Goal: Task Accomplishment & Management: Complete application form

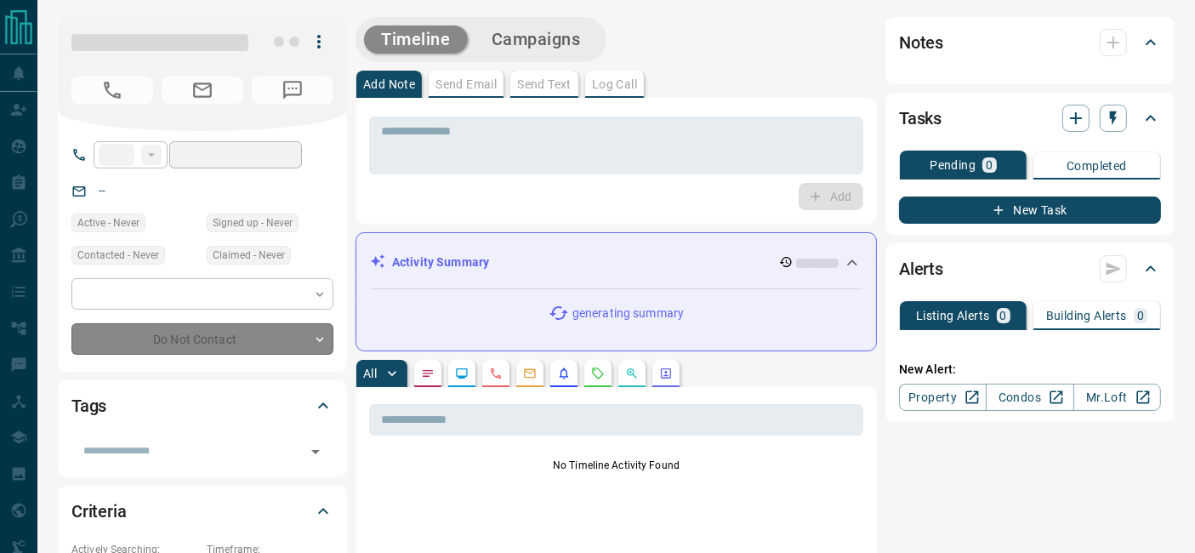
type input "**"
type input "**********"
type input "*"
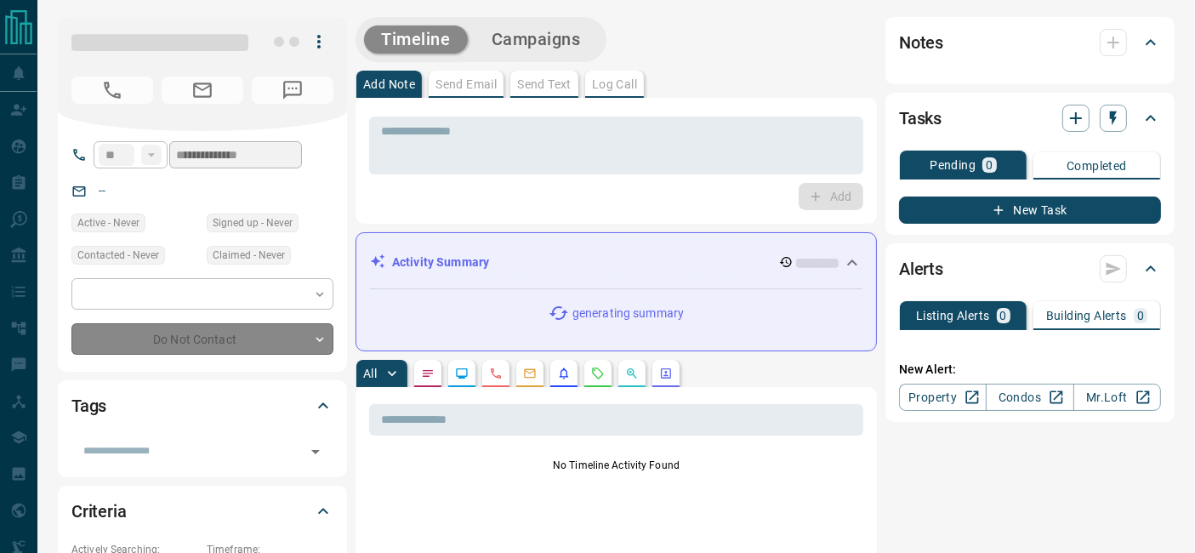
type input "**********"
type input "*******"
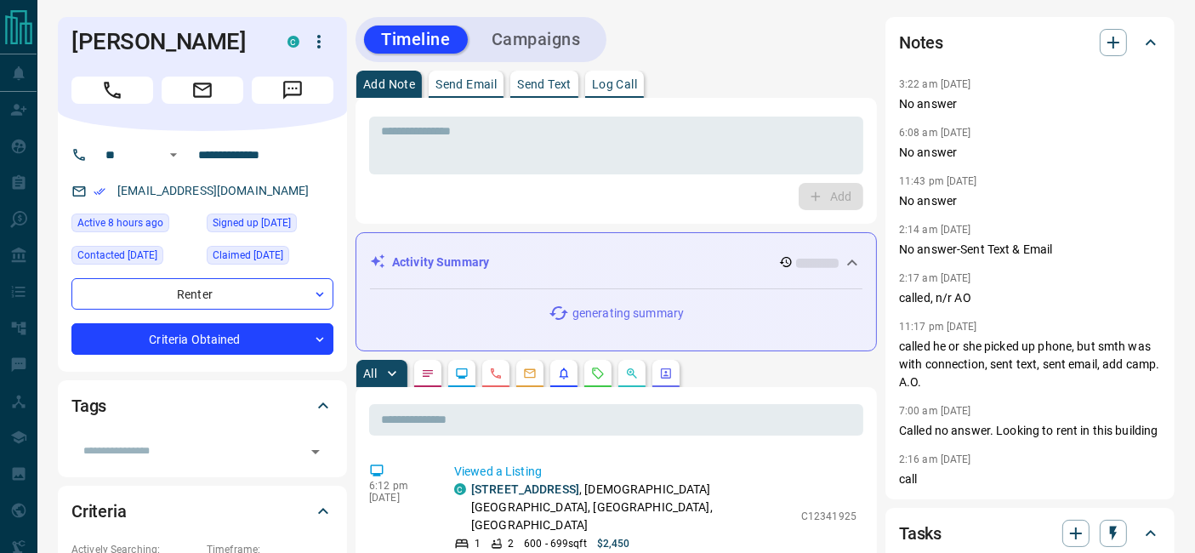
drag, startPoint x: 408, startPoint y: 185, endPoint x: 418, endPoint y: 184, distance: 9.5
click at [408, 185] on div "Add" at bounding box center [616, 196] width 494 height 27
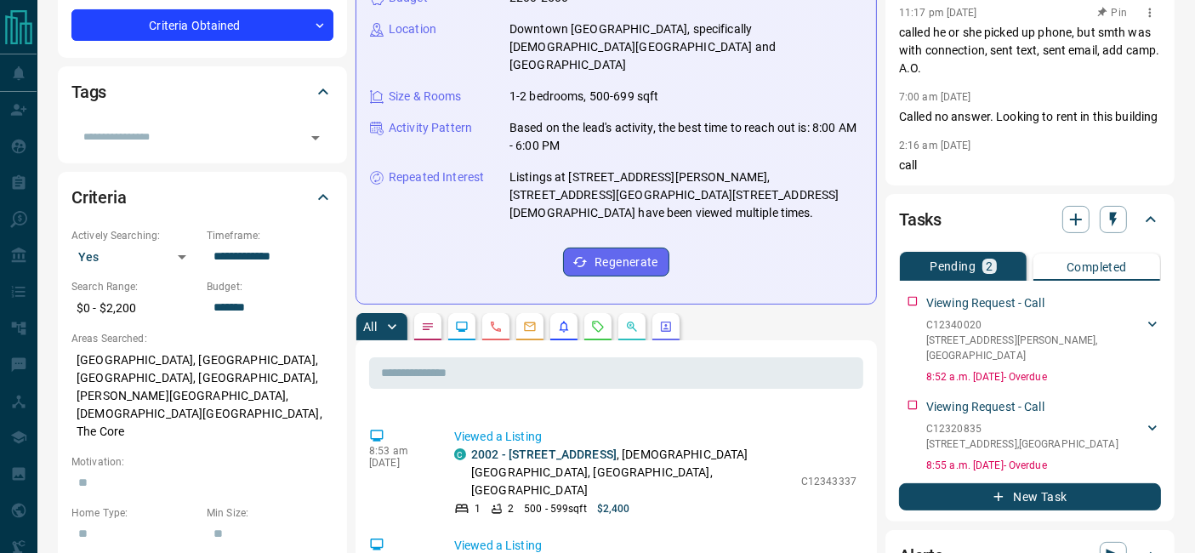
scroll to position [567, 0]
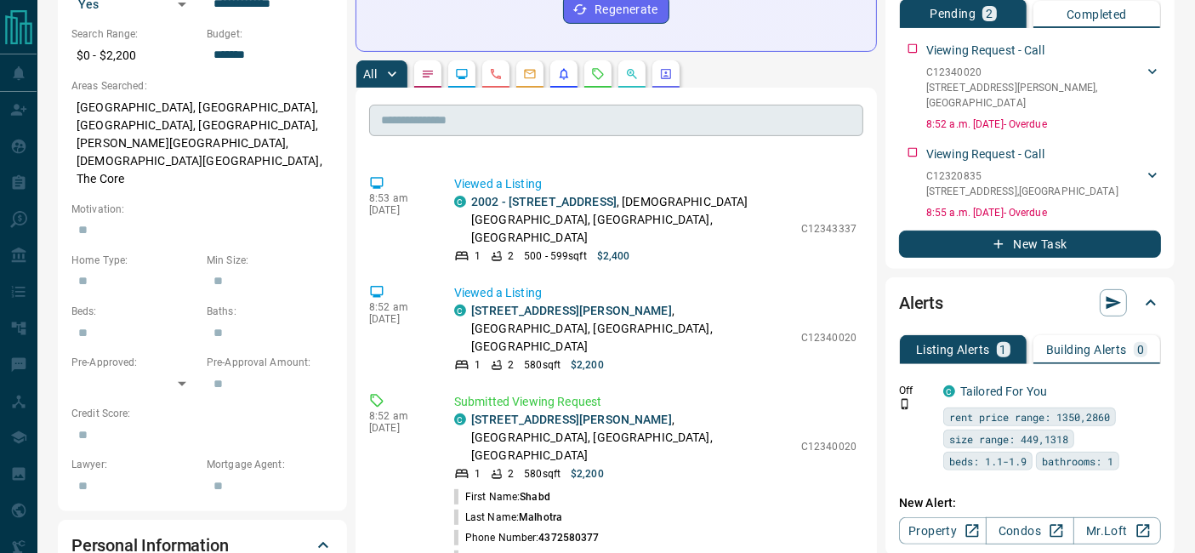
drag, startPoint x: 979, startPoint y: 71, endPoint x: 778, endPoint y: 82, distance: 201.9
click at [778, 82] on div "Timeline Campaigns Add Note Send Email Send Text Log Call * ​ Add Activity Summ…" at bounding box center [765, 493] width 819 height 2086
drag, startPoint x: 928, startPoint y: 71, endPoint x: 979, endPoint y: 69, distance: 51.1
click at [979, 69] on div "Viewing Request - Call C12340020 [STREET_ADDRESS][GEOGRAPHIC_DATA][PERSON_NAME]…" at bounding box center [1030, 83] width 262 height 97
drag, startPoint x: 979, startPoint y: 69, endPoint x: 817, endPoint y: 159, distance: 185.9
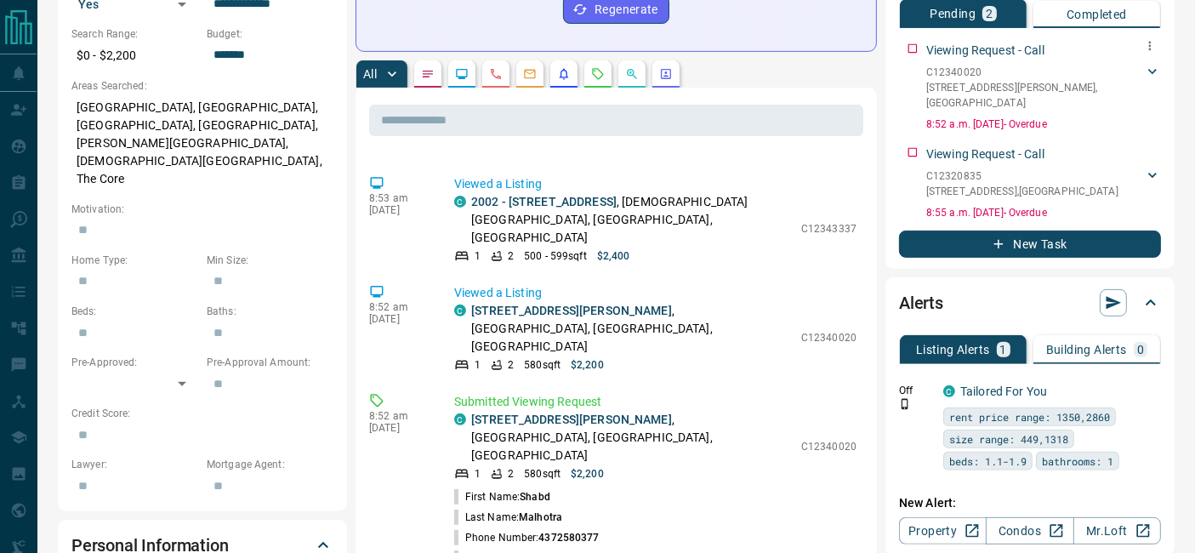
click at [911, 69] on div "Viewing Request - Call C12340020 [STREET_ADDRESS][GEOGRAPHIC_DATA][PERSON_NAME]…" at bounding box center [1030, 83] width 262 height 97
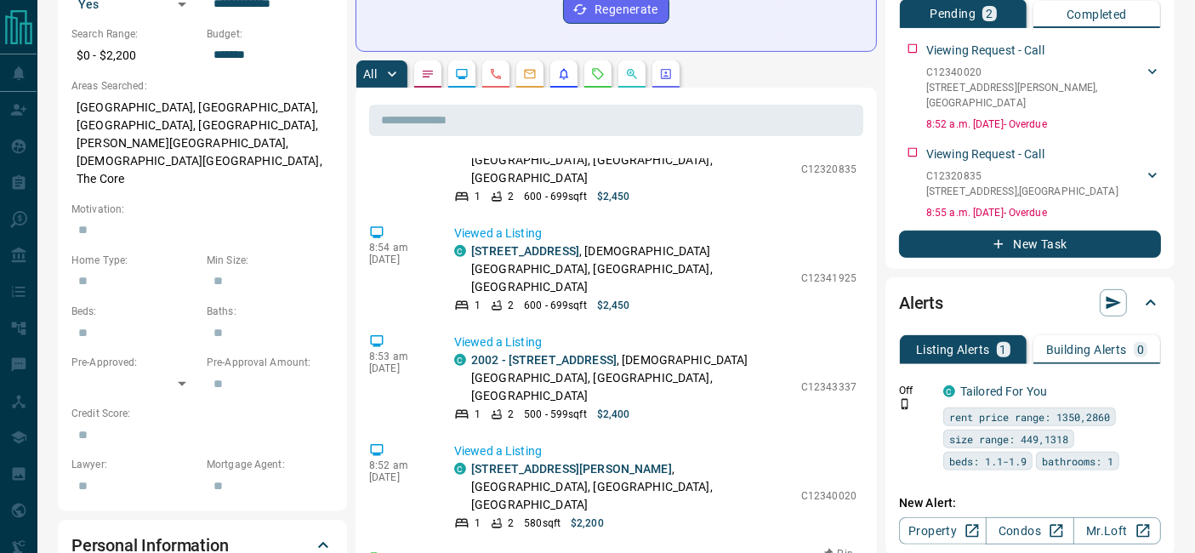
scroll to position [927, 0]
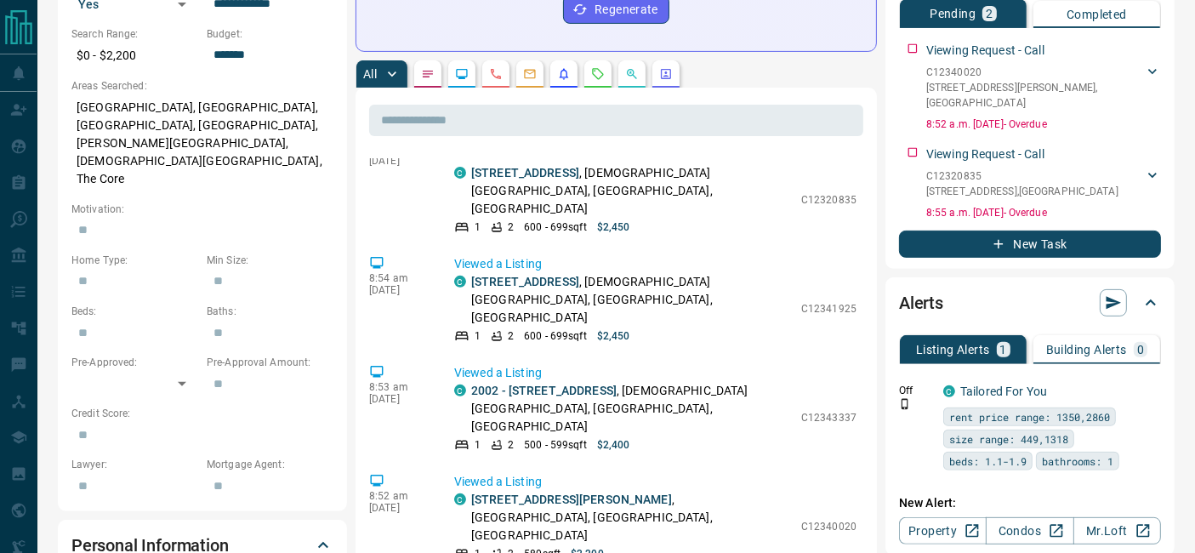
drag, startPoint x: 783, startPoint y: 390, endPoint x: 837, endPoint y: 390, distance: 54.5
click at [353, 311] on div "**********" at bounding box center [616, 493] width 1117 height 2086
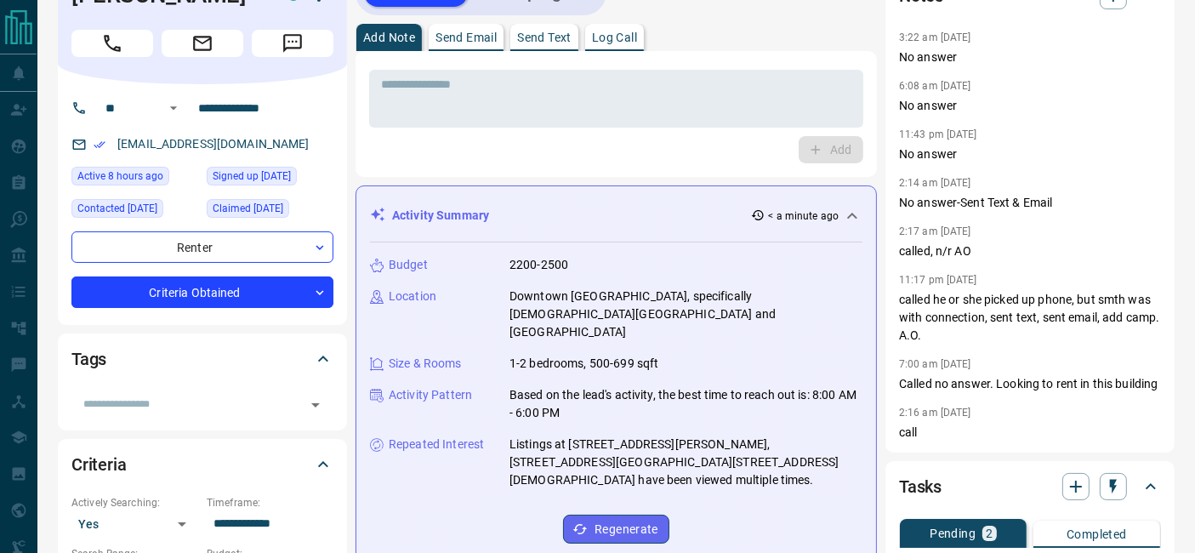
scroll to position [0, 0]
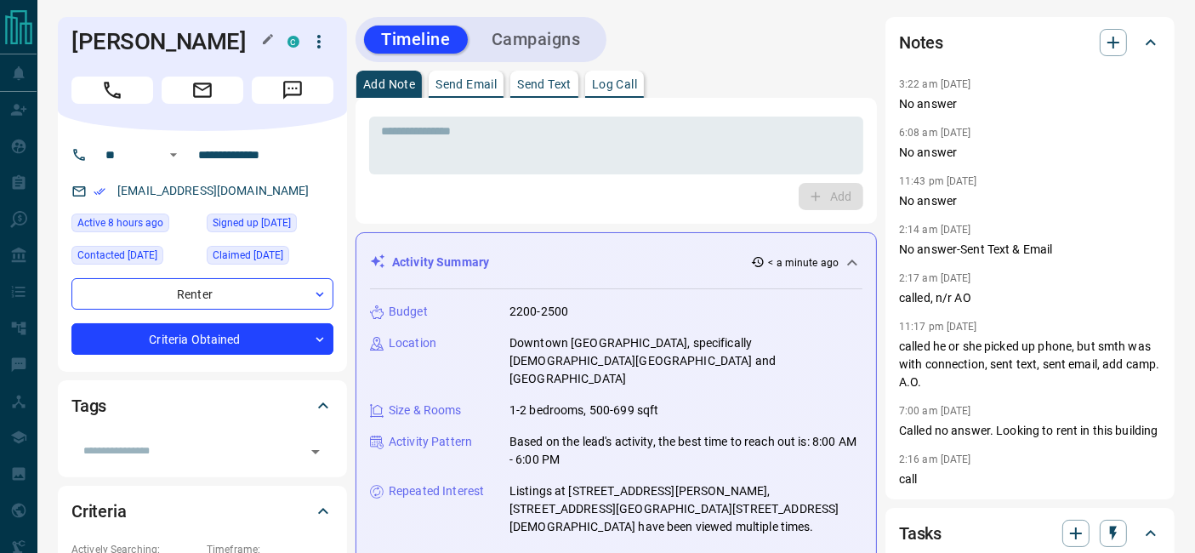
drag, startPoint x: 236, startPoint y: 36, endPoint x: 75, endPoint y: 37, distance: 160.8
click at [75, 37] on h1 "[PERSON_NAME]" at bounding box center [166, 41] width 191 height 27
copy h1 "[PERSON_NAME]"
drag, startPoint x: 284, startPoint y: 185, endPoint x: 94, endPoint y: 191, distance: 189.8
click at [94, 191] on div "[EMAIL_ADDRESS][DOMAIN_NAME]" at bounding box center [202, 191] width 262 height 28
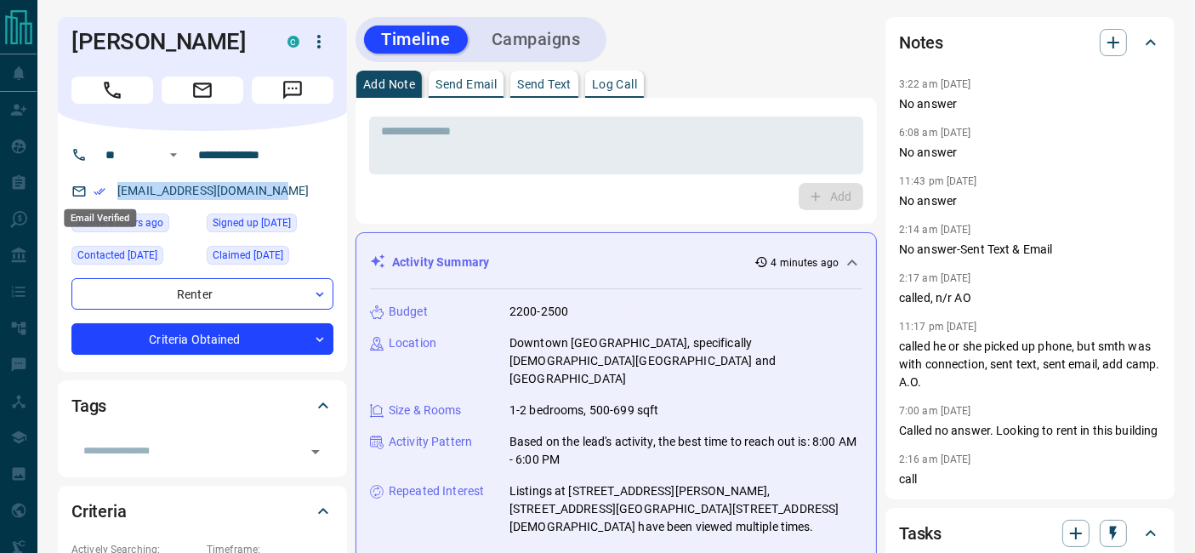
copy link "[EMAIL_ADDRESS][DOMAIN_NAME]"
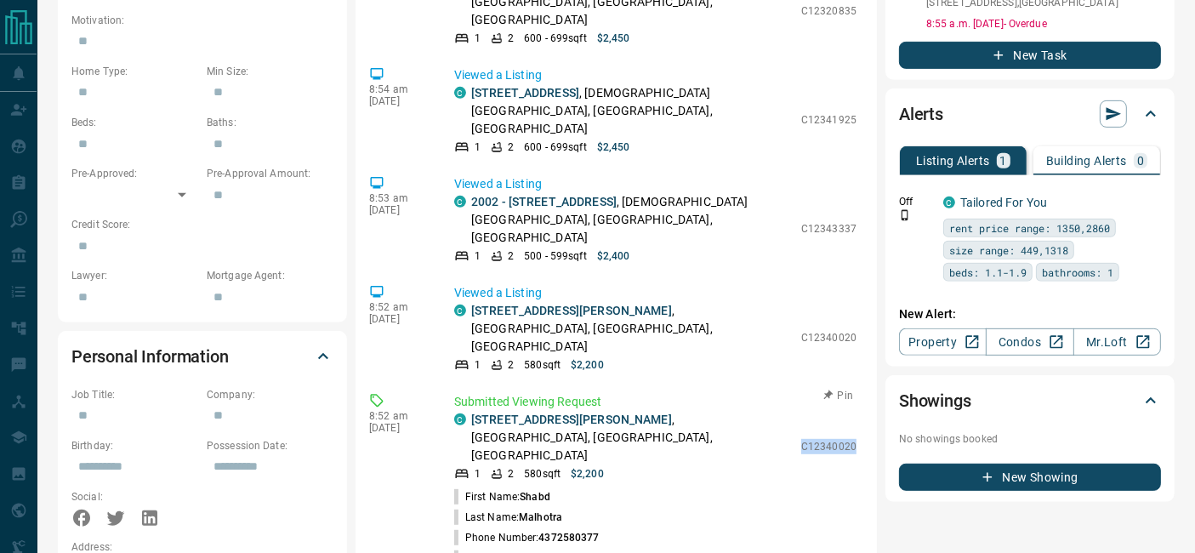
drag, startPoint x: 784, startPoint y: 202, endPoint x: 841, endPoint y: 200, distance: 57.0
click at [841, 411] on div "C [STREET_ADDRESS][PERSON_NAME] 1 2 580 sqft $2,200 C12340020" at bounding box center [655, 446] width 402 height 71
copy p "C12340020"
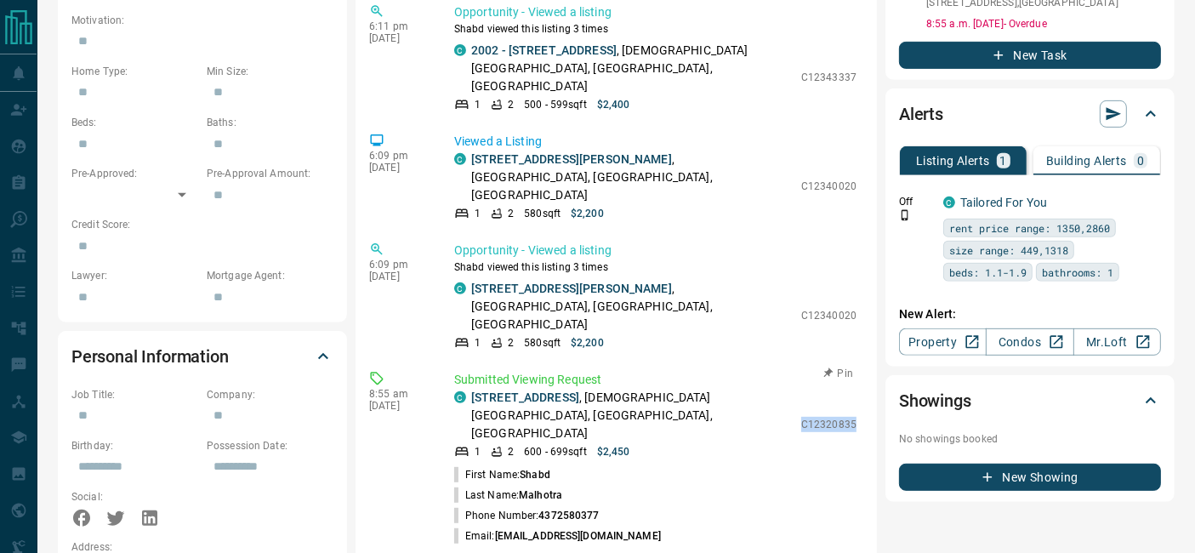
drag, startPoint x: 787, startPoint y: 287, endPoint x: 845, endPoint y: 291, distance: 58.0
click at [845, 371] on div "Submitted Viewing Request C [STREET_ADDRESS][DEMOGRAPHIC_DATA] 1 2 600 - 699 sq…" at bounding box center [658, 458] width 409 height 175
copy p "C12320835"
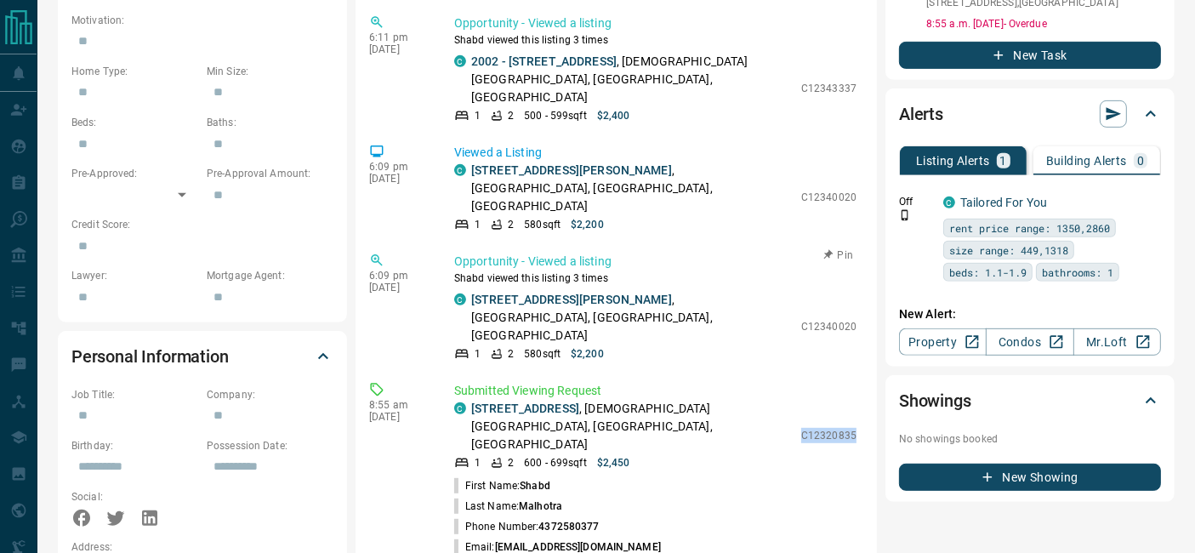
scroll to position [189, 0]
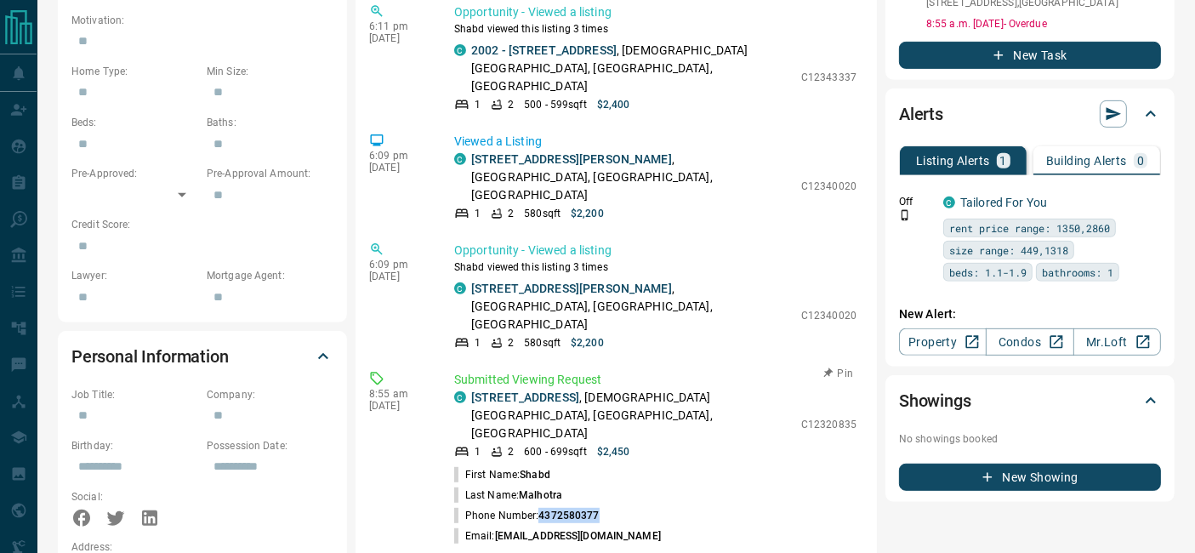
drag, startPoint x: 539, startPoint y: 370, endPoint x: 600, endPoint y: 369, distance: 60.4
click at [600, 505] on li "Phone Number: [PHONE_NUMBER]" at bounding box center [655, 515] width 402 height 20
copy span "4372580377"
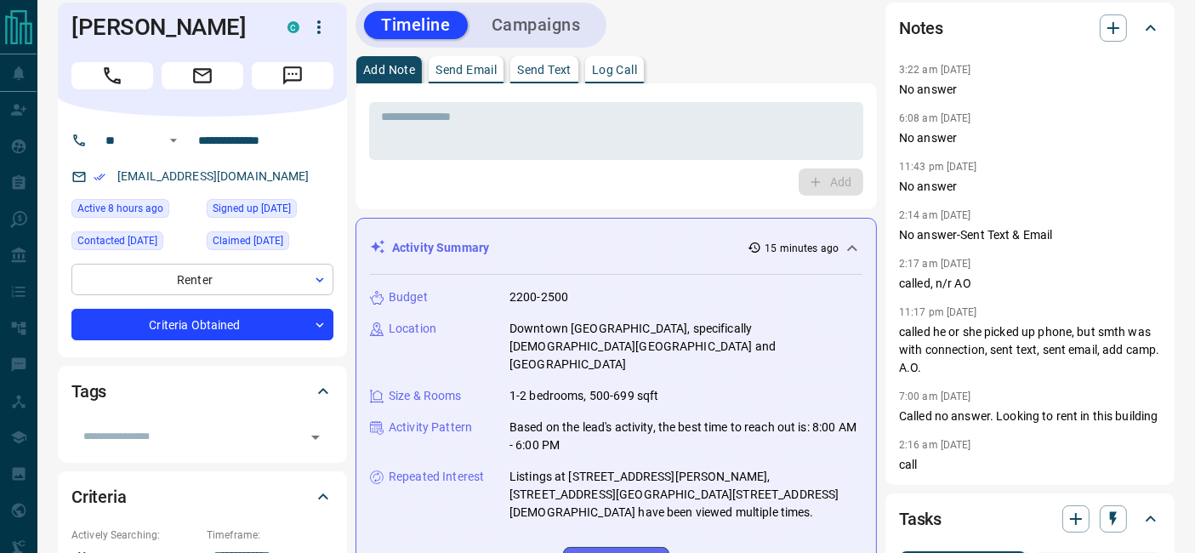
scroll to position [0, 0]
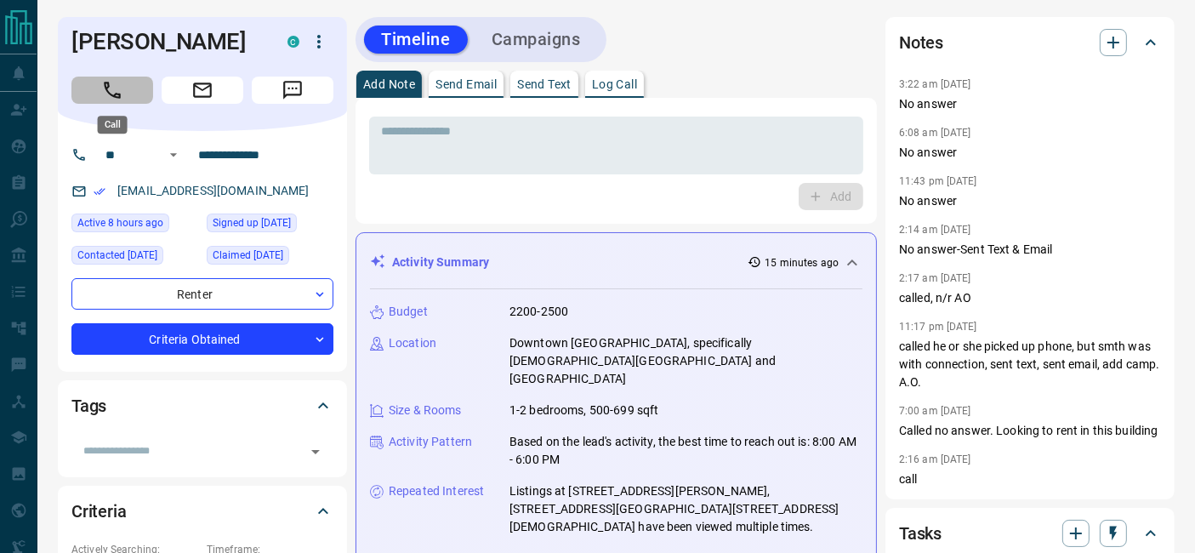
click at [106, 91] on icon "Call" at bounding box center [112, 90] width 22 height 22
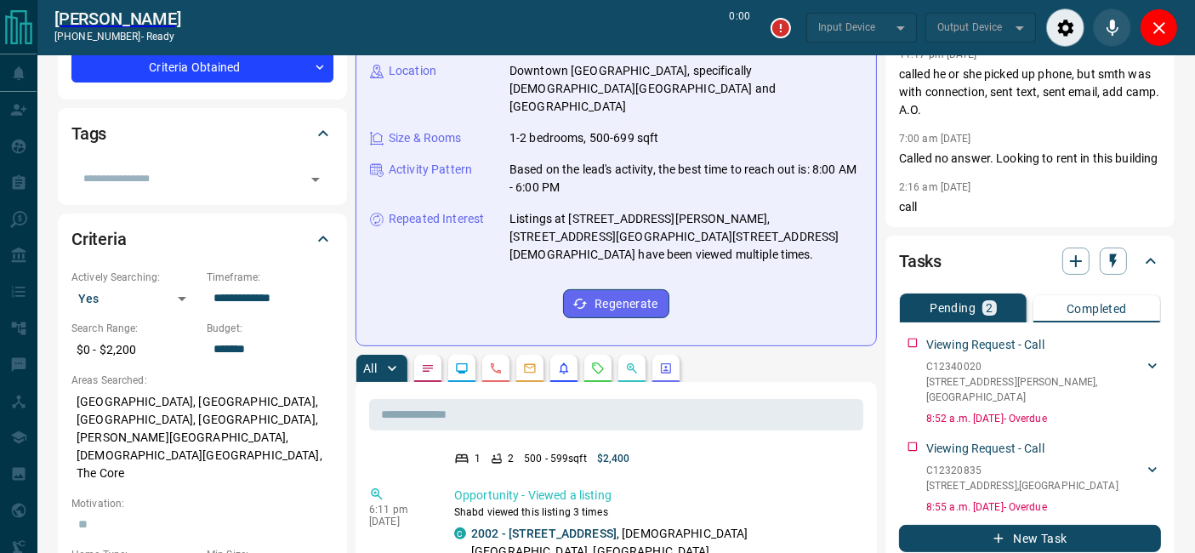
scroll to position [567, 0]
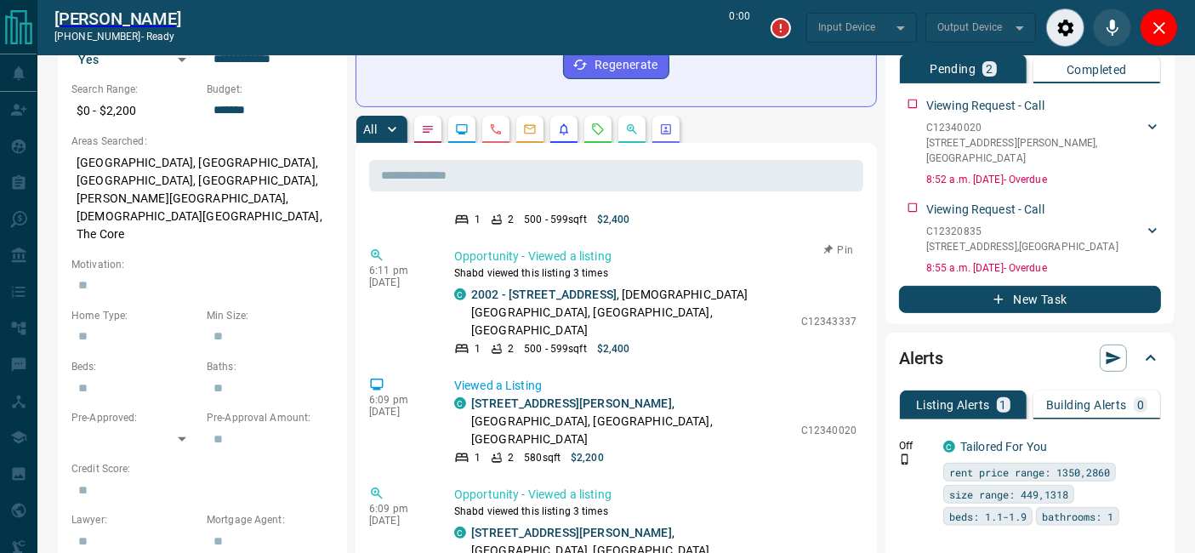
type input "*******"
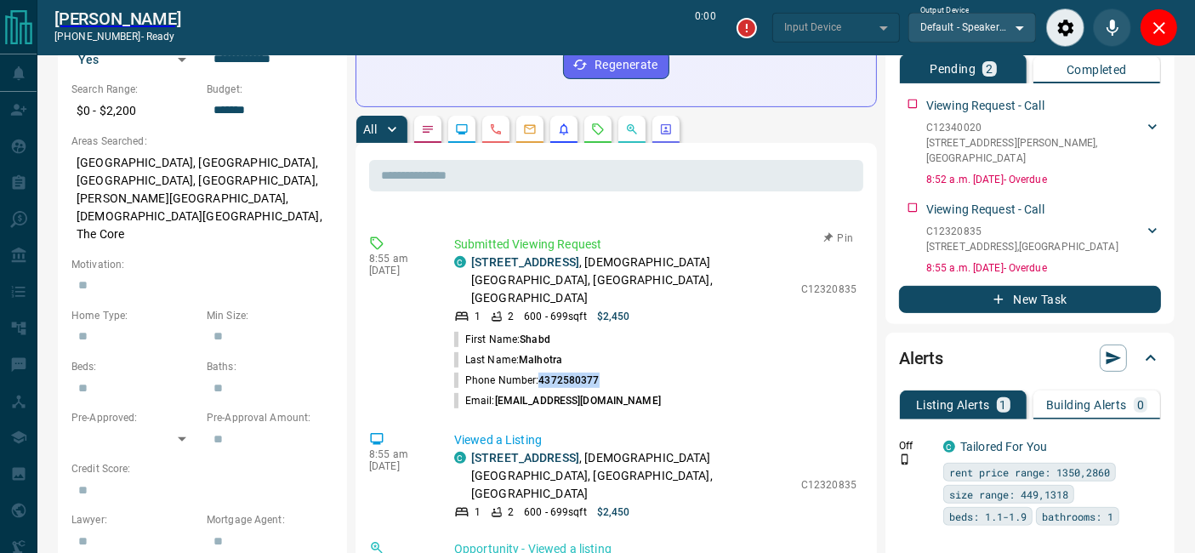
type input "*******"
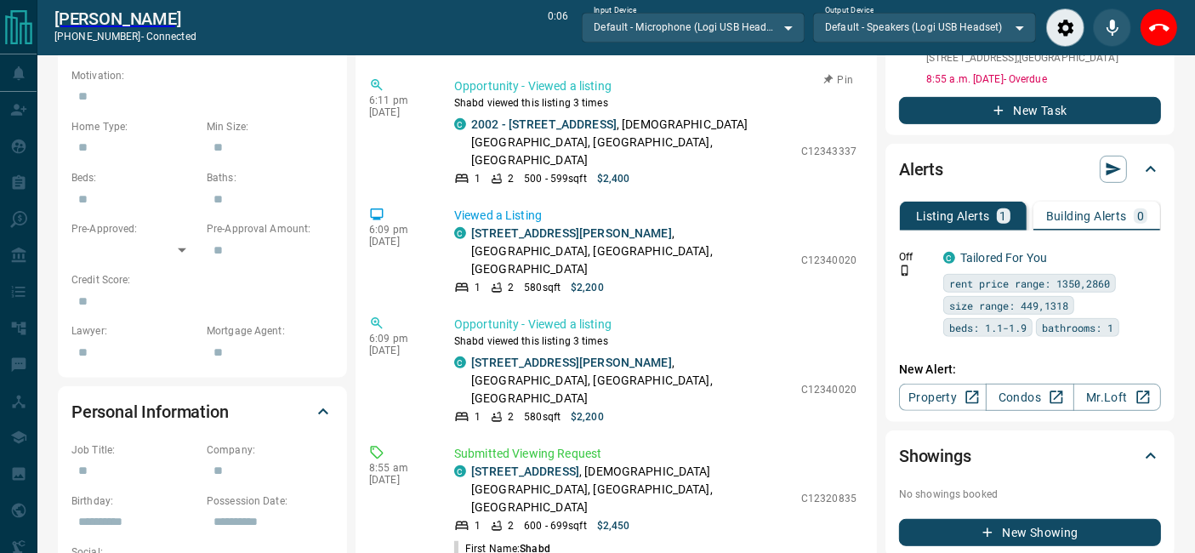
scroll to position [189, 0]
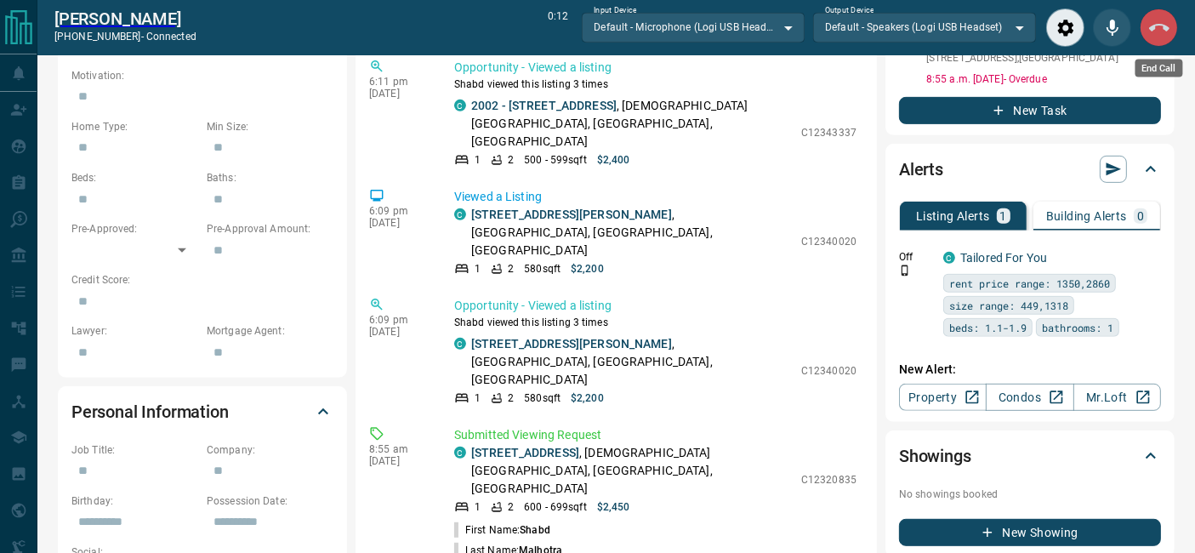
click at [1155, 18] on icon "End Call" at bounding box center [1159, 28] width 20 height 20
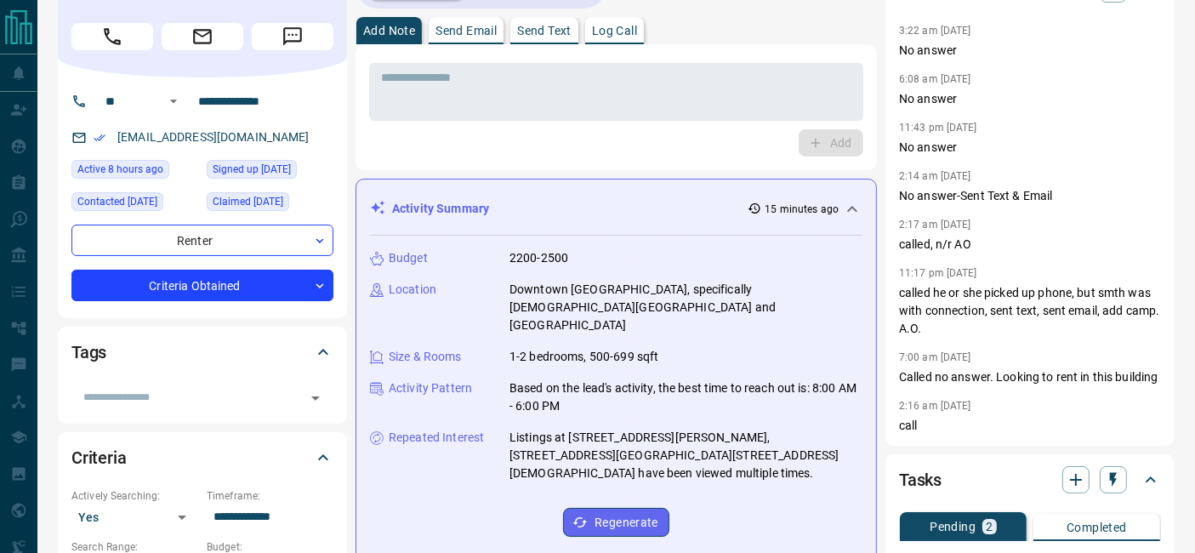
scroll to position [0, 0]
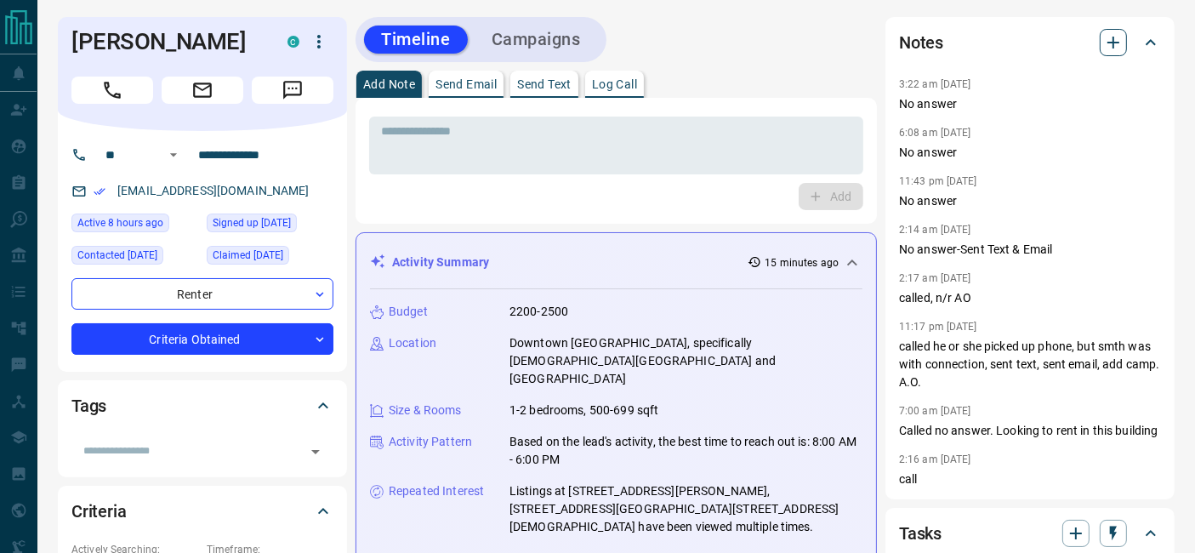
click at [1113, 44] on icon "button" at bounding box center [1114, 43] width 12 height 12
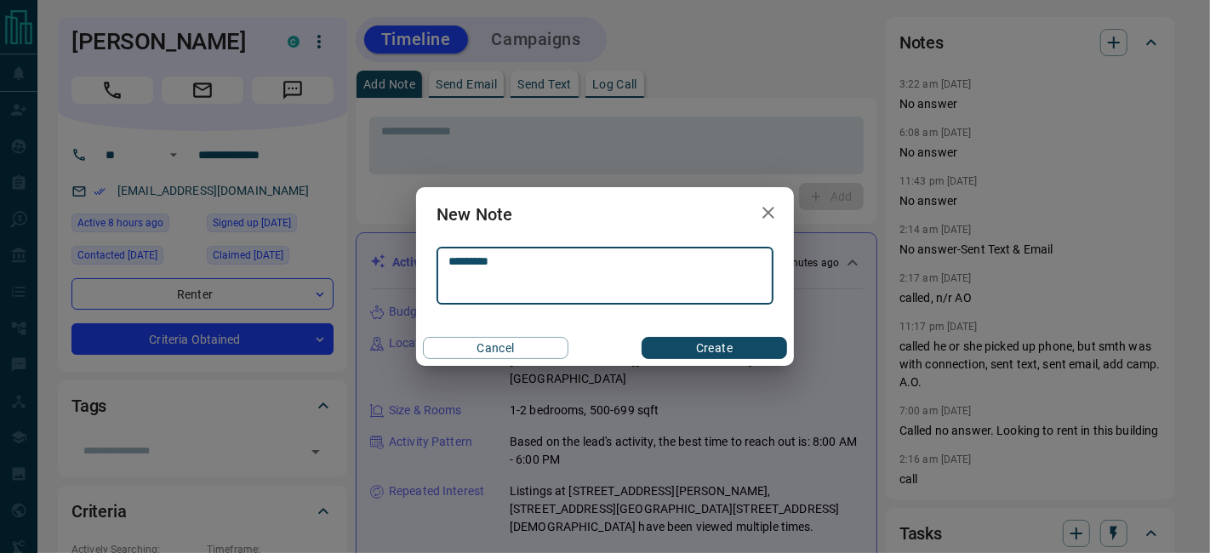
type textarea "*********"
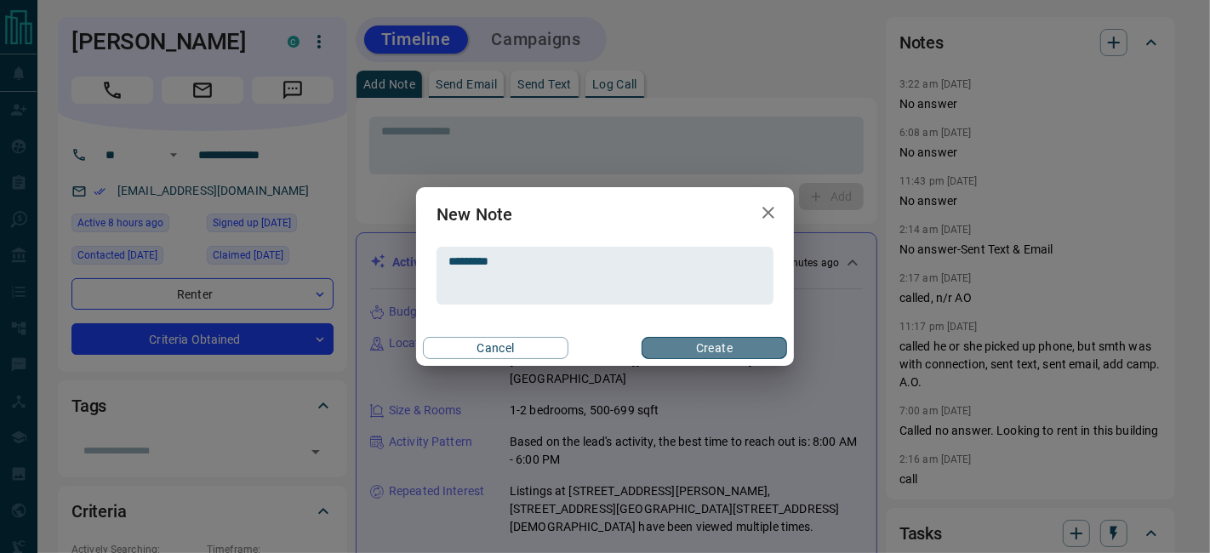
drag, startPoint x: 730, startPoint y: 340, endPoint x: 739, endPoint y: 323, distance: 19.0
click at [730, 340] on button "Create" at bounding box center [714, 348] width 145 height 22
